Goal: Information Seeking & Learning: Check status

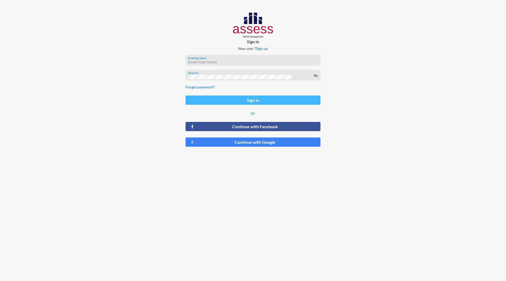
type input "m.elshafie@assesstm.com"
click at [254, 101] on button "Sign in" at bounding box center [253, 99] width 135 height 9
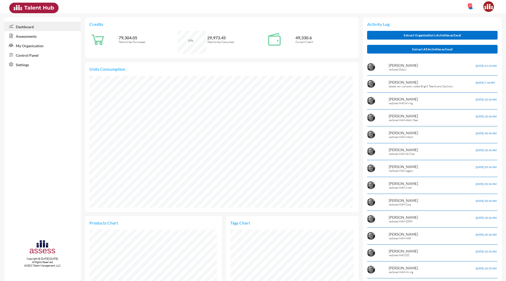
click at [25, 55] on link "Control Panel" at bounding box center [42, 54] width 77 height 9
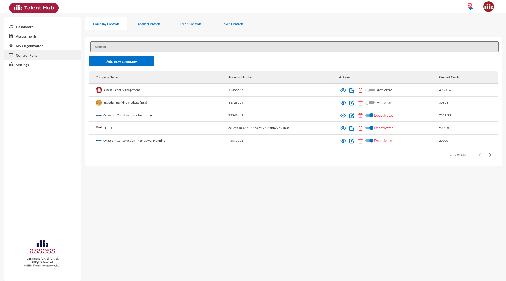
click at [136, 45] on input at bounding box center [294, 46] width 408 height 11
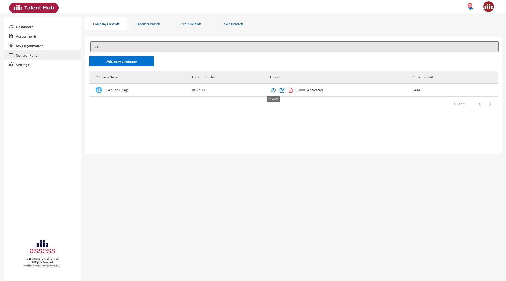
type input "Inja"
click at [273, 91] on img at bounding box center [273, 90] width 5 height 5
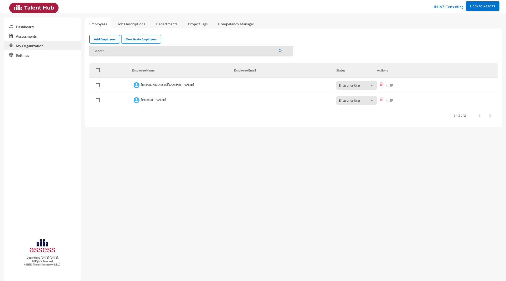
click at [31, 35] on link "Assessments" at bounding box center [42, 35] width 77 height 9
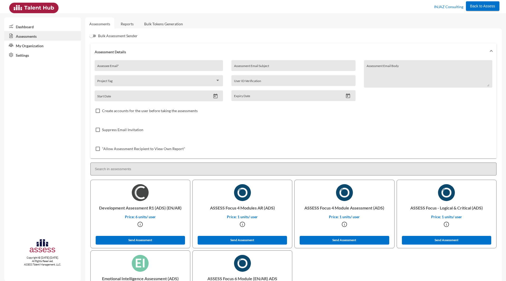
click at [129, 22] on link "Reports" at bounding box center [127, 23] width 21 height 13
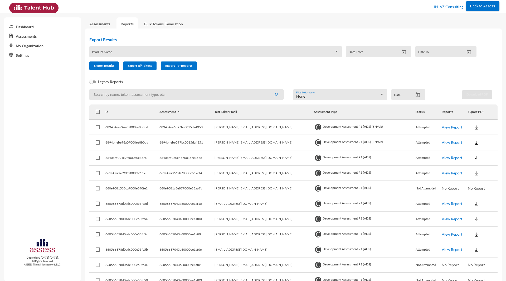
click at [446, 142] on link "View Report" at bounding box center [452, 142] width 21 height 4
click at [445, 125] on link "View Report" at bounding box center [452, 127] width 21 height 4
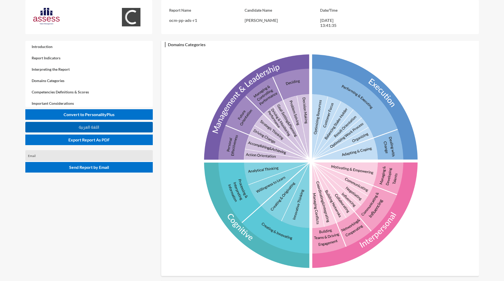
scroll to position [149, 0]
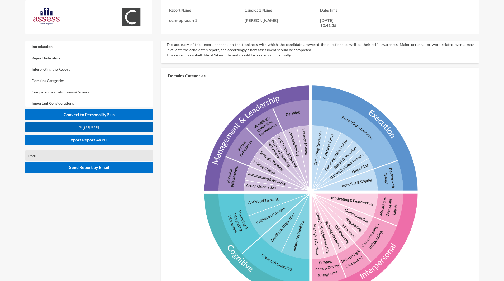
click at [77, 128] on button "اللغة العربية" at bounding box center [88, 127] width 127 height 11
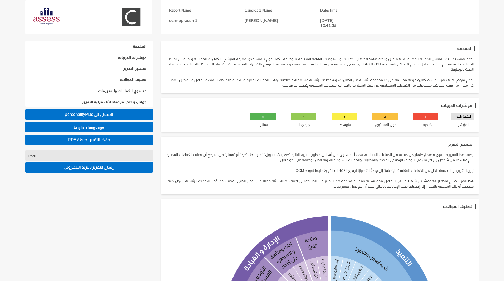
click at [90, 140] on span "PDF حفظ التقرير بصيغة" at bounding box center [89, 139] width 42 height 4
click at [76, 113] on span "personalityPlus اﻹنتقال الي" at bounding box center [89, 114] width 48 height 4
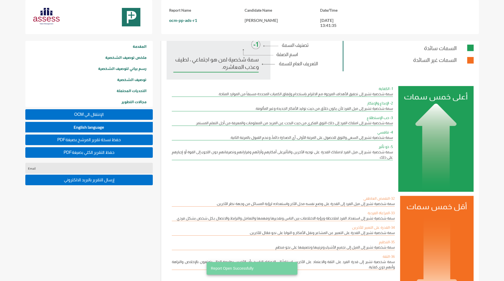
scroll to position [125, 0]
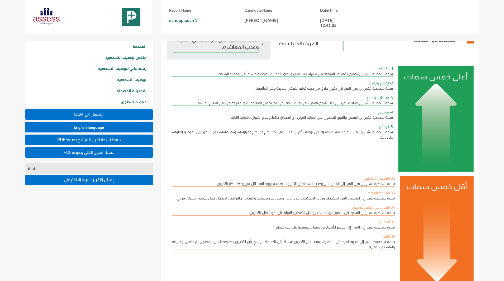
click at [96, 153] on span "PDFحفظ التقرير الكلي بصيغة" at bounding box center [89, 152] width 51 height 4
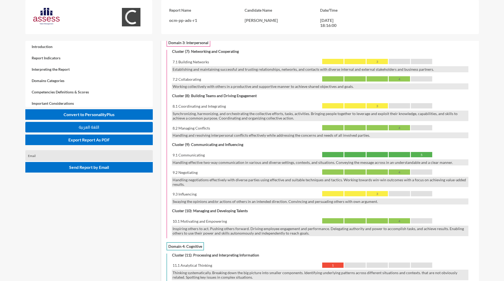
scroll to position [774, 0]
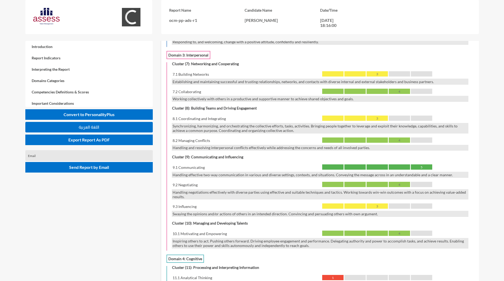
click at [88, 126] on span "اللغة العربية" at bounding box center [89, 127] width 21 height 4
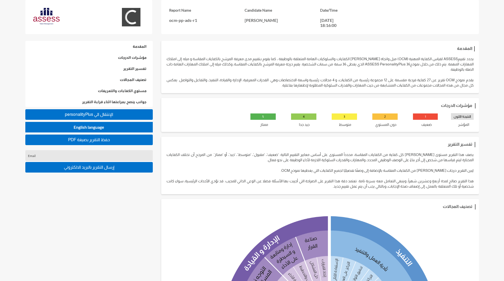
click at [100, 141] on span "PDF حفظ التقرير بصيغة" at bounding box center [89, 139] width 42 height 4
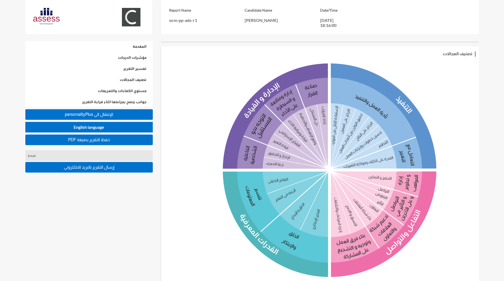
scroll to position [153, 0]
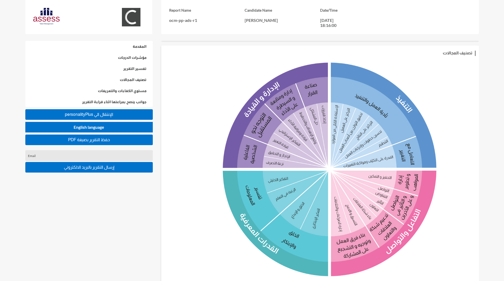
click at [76, 114] on span "personalityPlus اﻹنتقال الي" at bounding box center [89, 114] width 48 height 4
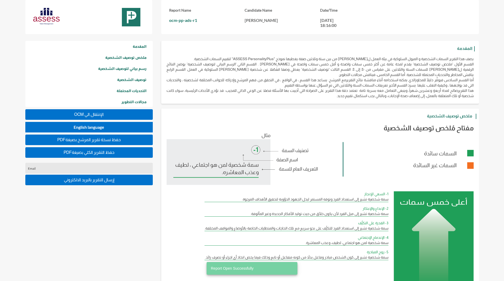
scroll to position [281, 504]
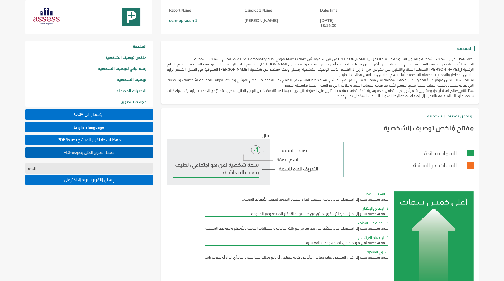
click at [82, 154] on button "PDFحفظ التقرير الكلي بصيغة" at bounding box center [88, 152] width 127 height 11
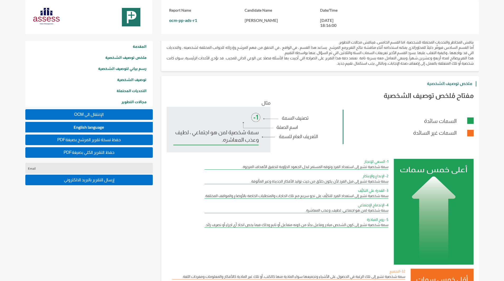
scroll to position [0, 0]
